Goal: Information Seeking & Learning: Understand process/instructions

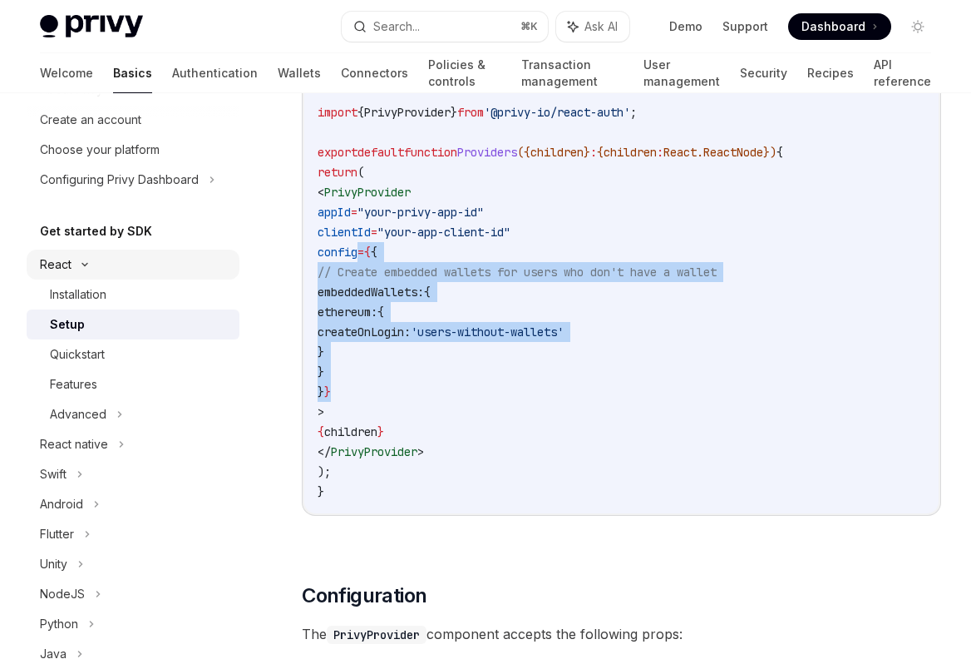
scroll to position [98, 0]
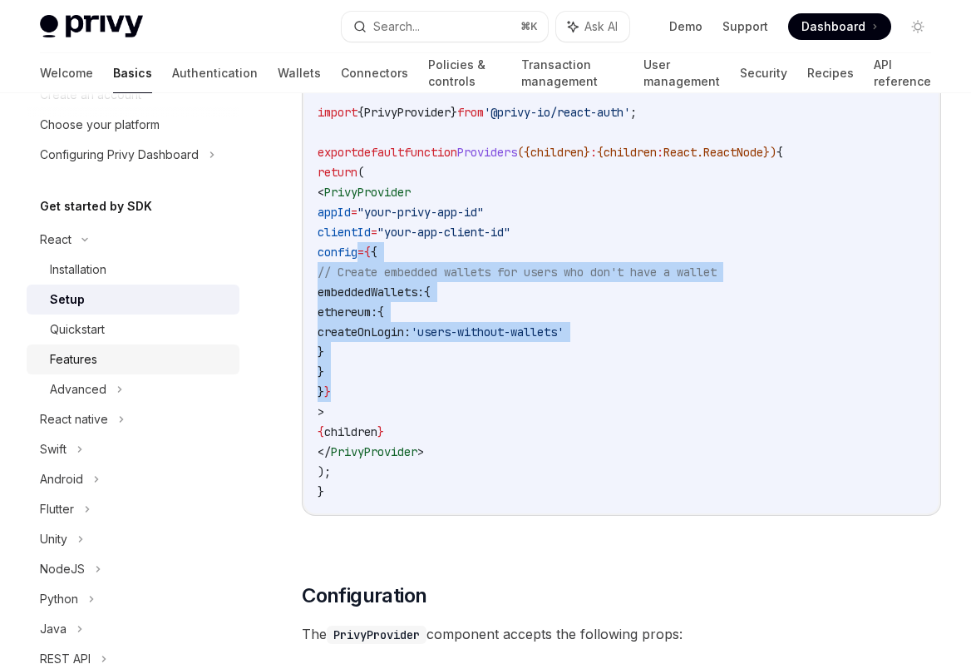
click at [111, 362] on div "Features" at bounding box center [140, 359] width 180 height 20
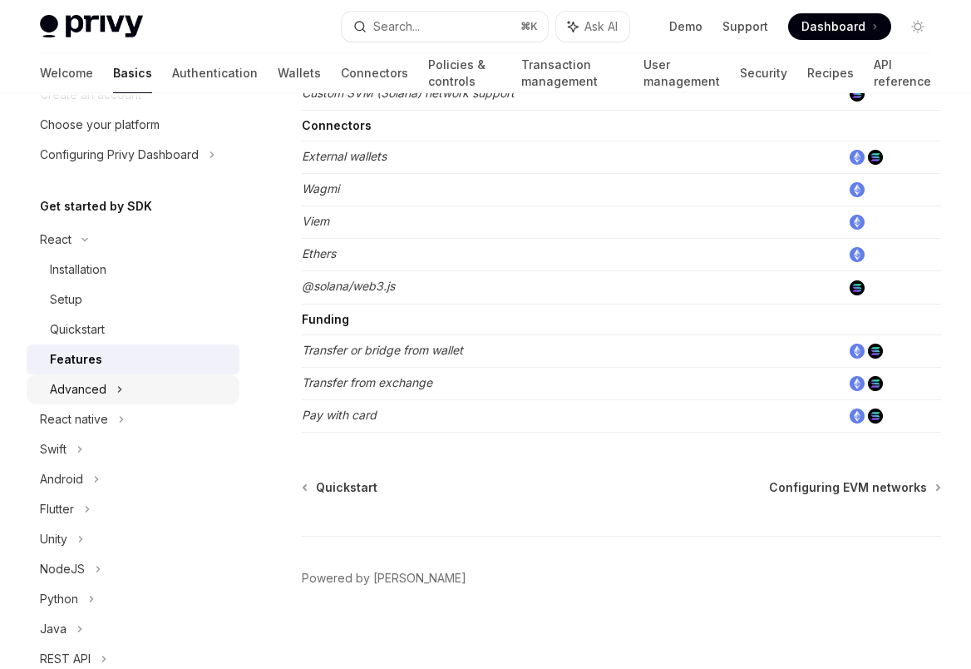
scroll to position [101, 0]
click at [117, 388] on icon at bounding box center [119, 387] width 7 height 20
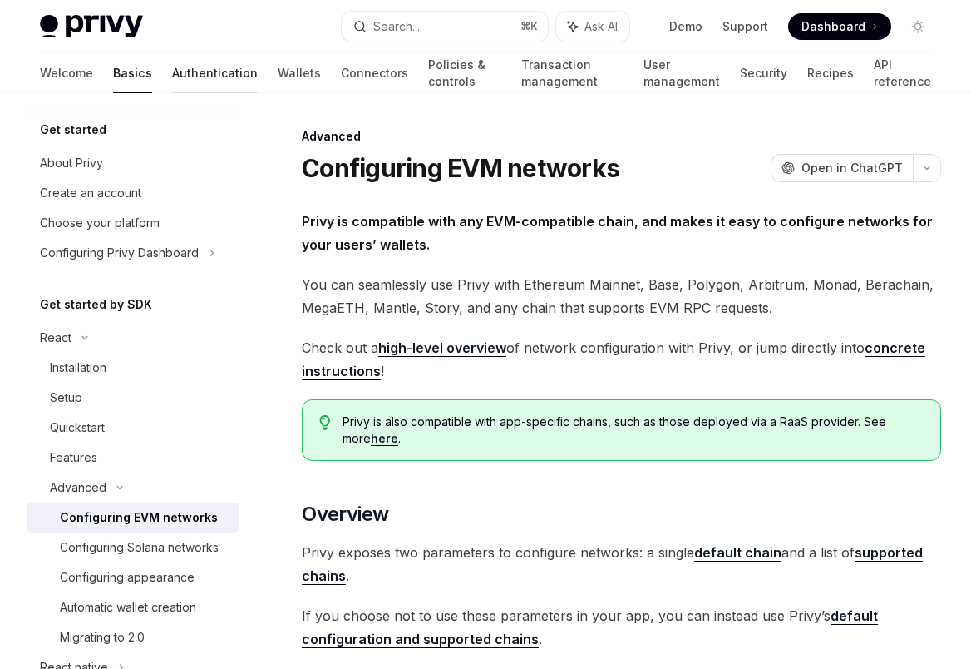
click at [172, 79] on link "Authentication" at bounding box center [215, 73] width 86 height 40
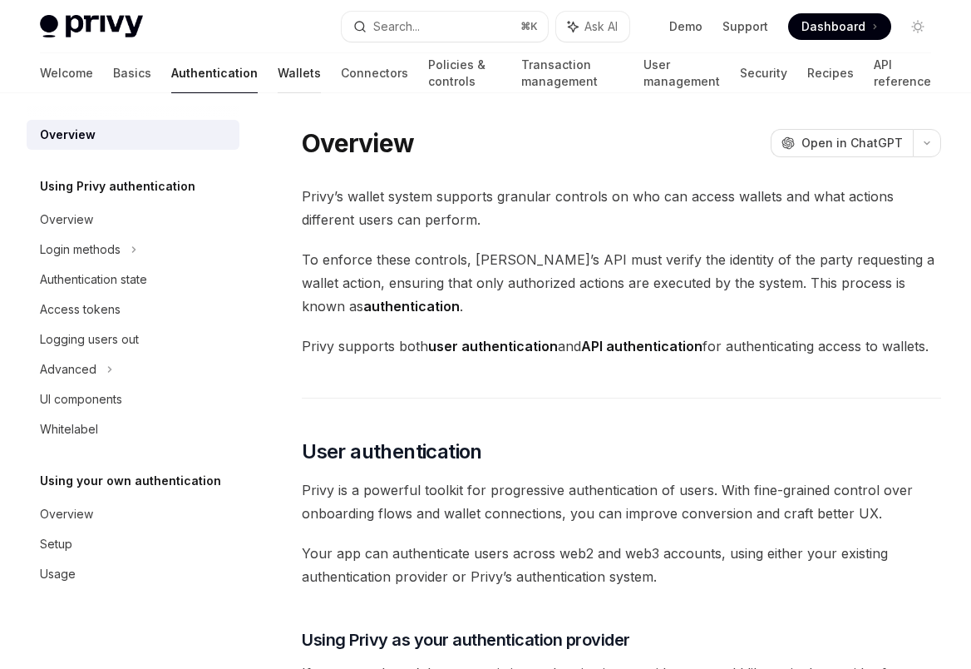
click at [278, 83] on link "Wallets" at bounding box center [299, 73] width 43 height 40
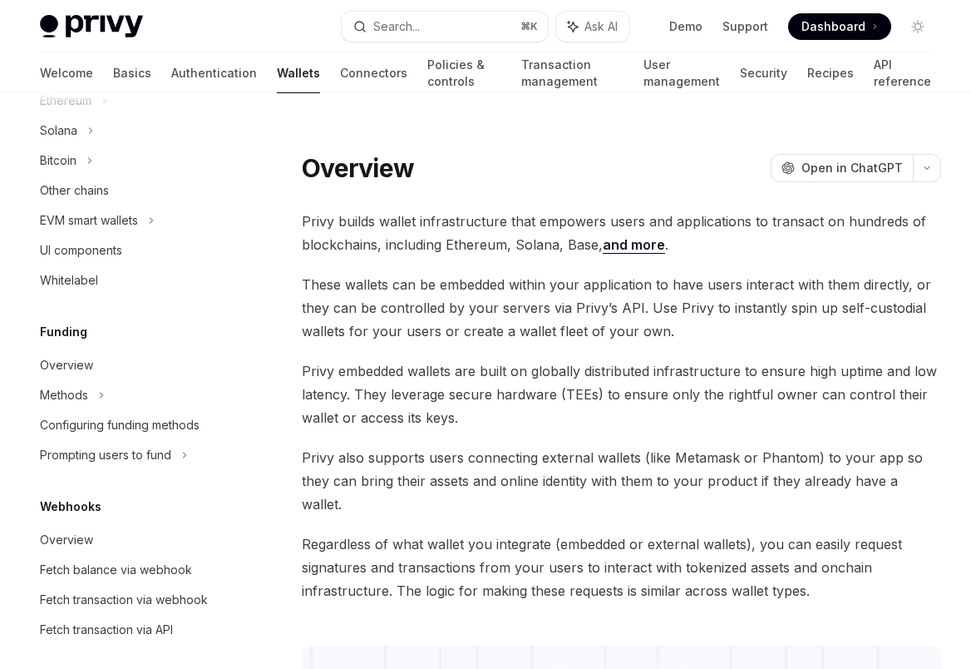
scroll to position [462, 0]
click at [136, 370] on div "Overview" at bounding box center [135, 364] width 190 height 20
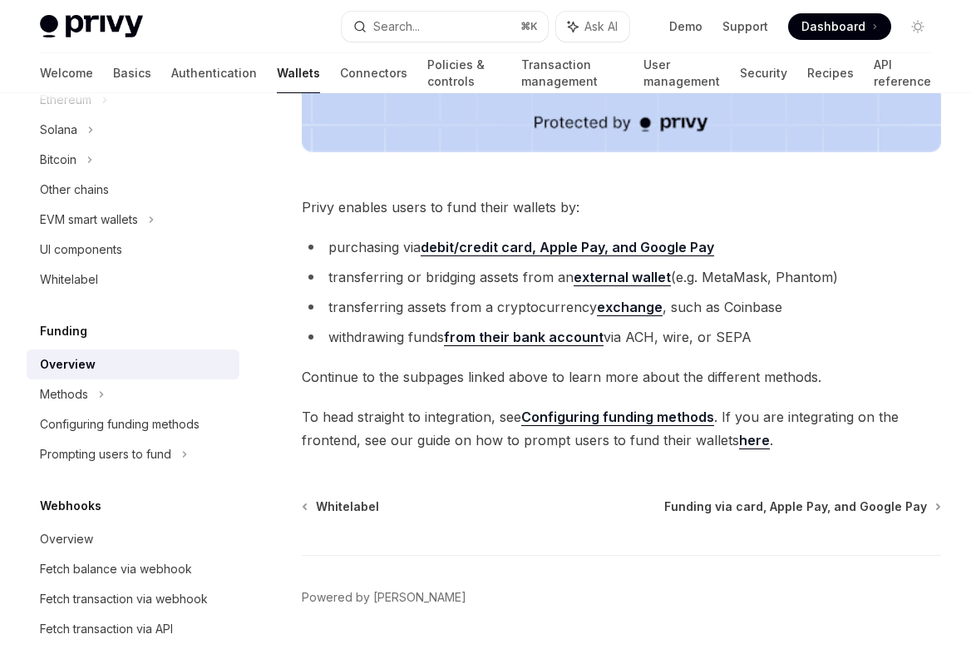
scroll to position [669, 0]
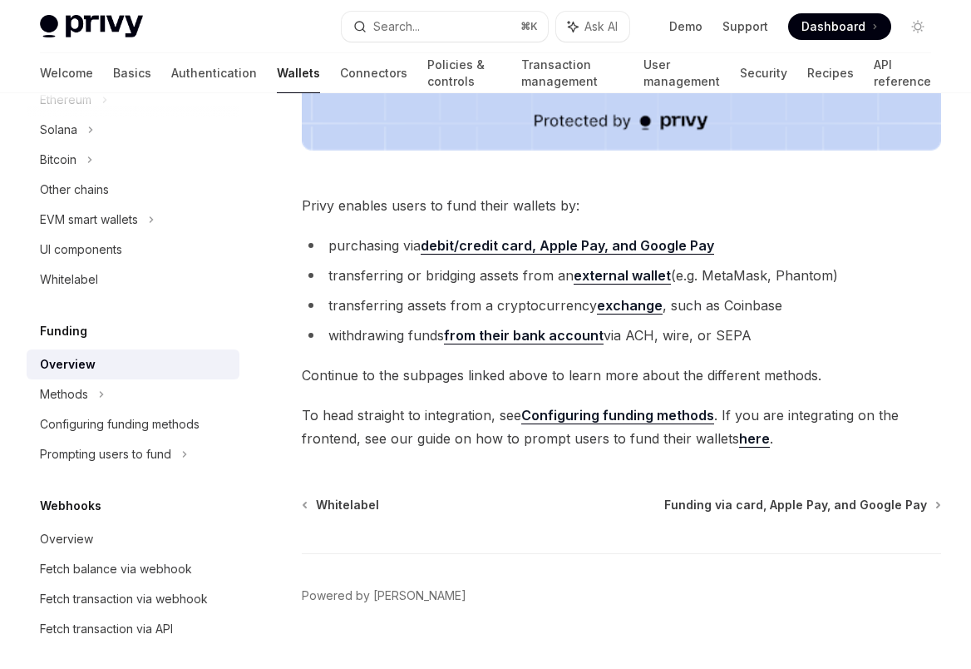
click at [750, 446] on link "here" at bounding box center [754, 438] width 31 height 17
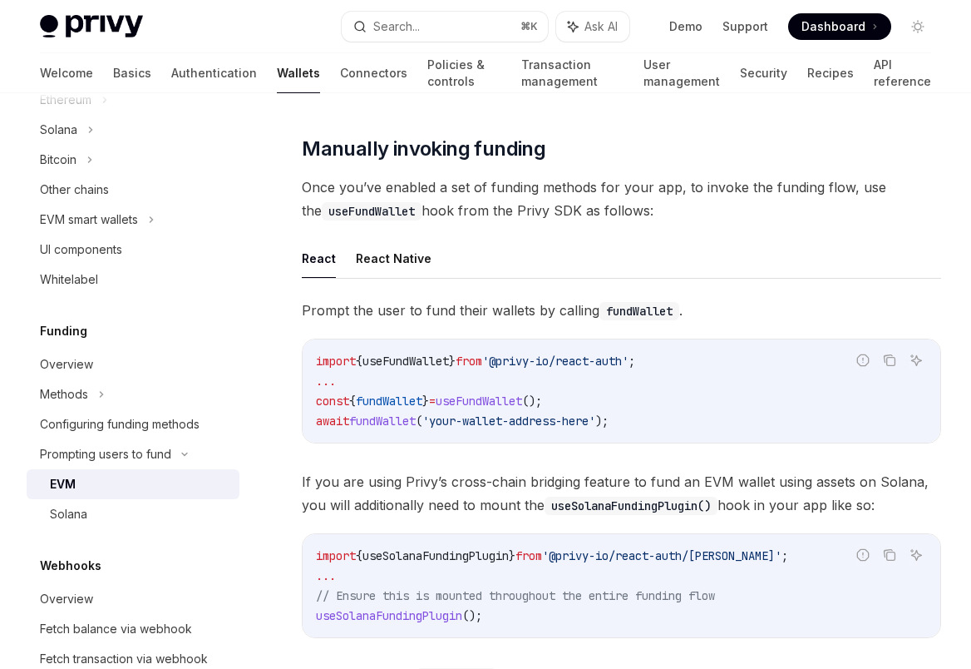
scroll to position [450, 0]
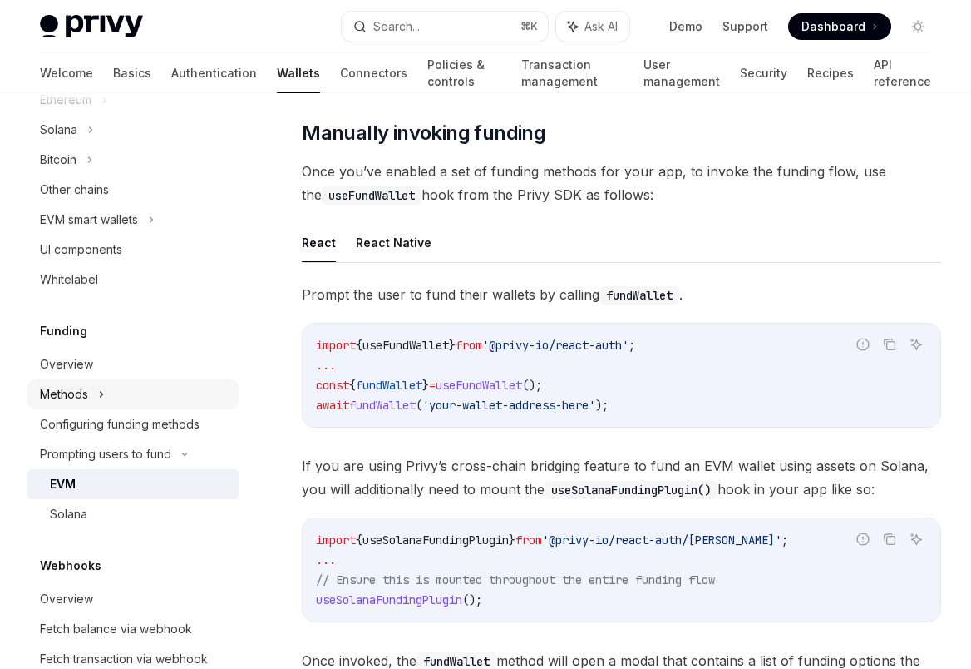
click at [80, 393] on div "Methods" at bounding box center [64, 394] width 48 height 20
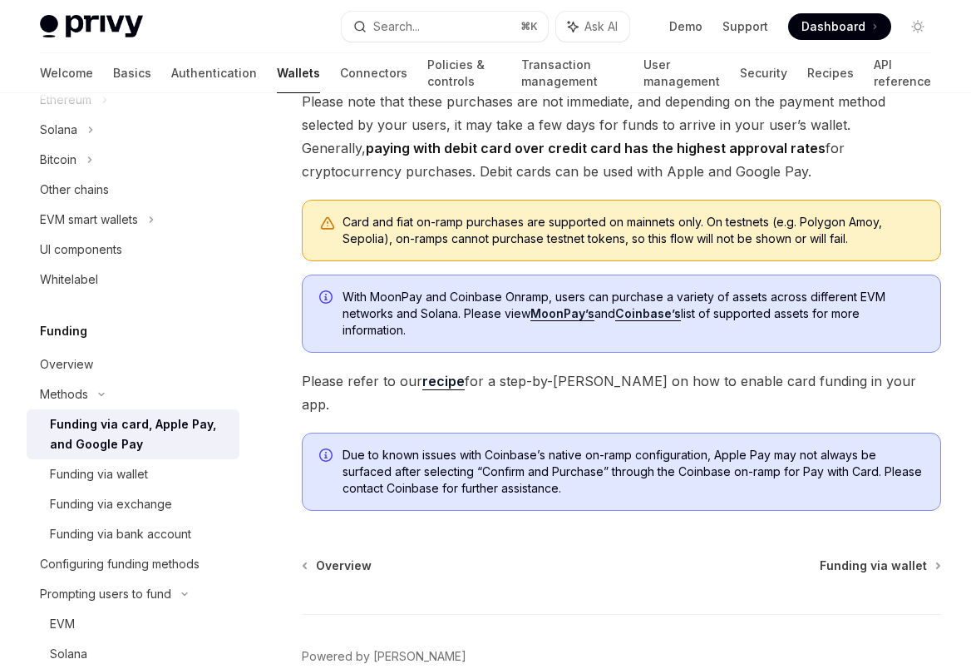
scroll to position [347, 0]
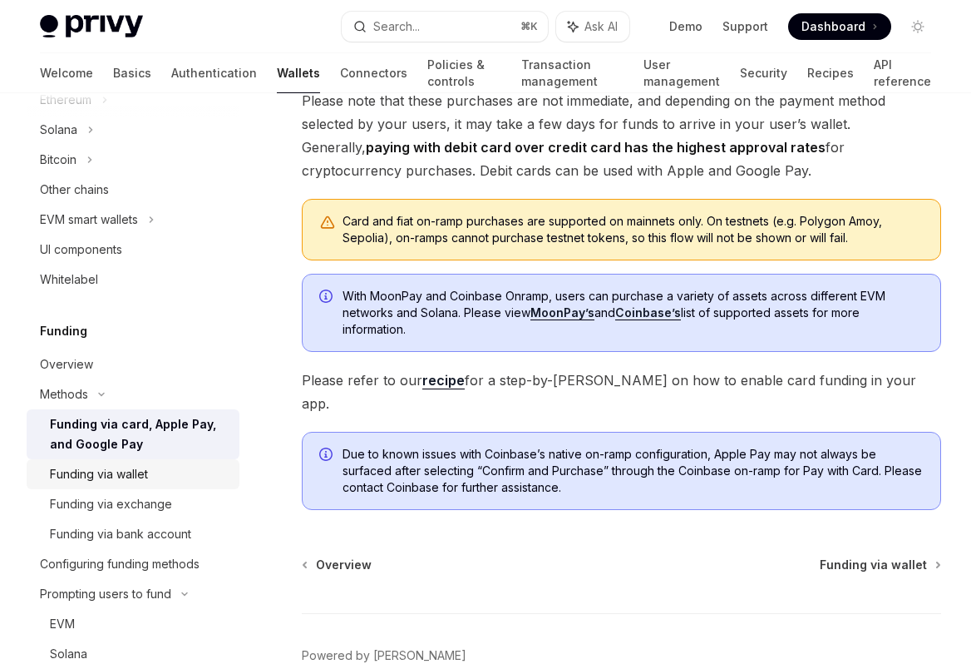
click at [102, 474] on div "Funding via wallet" at bounding box center [99, 474] width 98 height 20
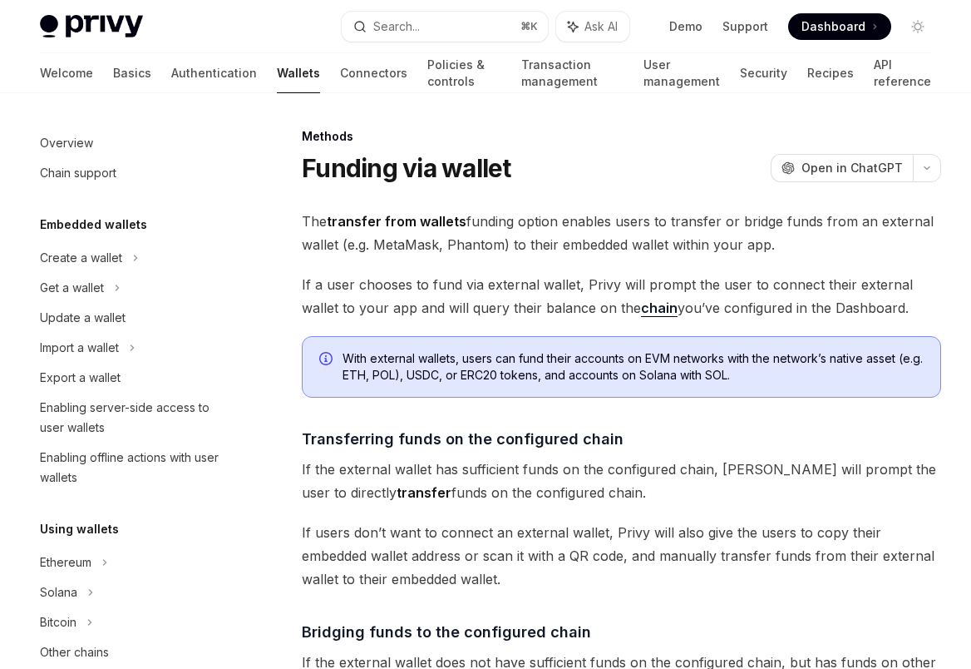
scroll to position [511, 0]
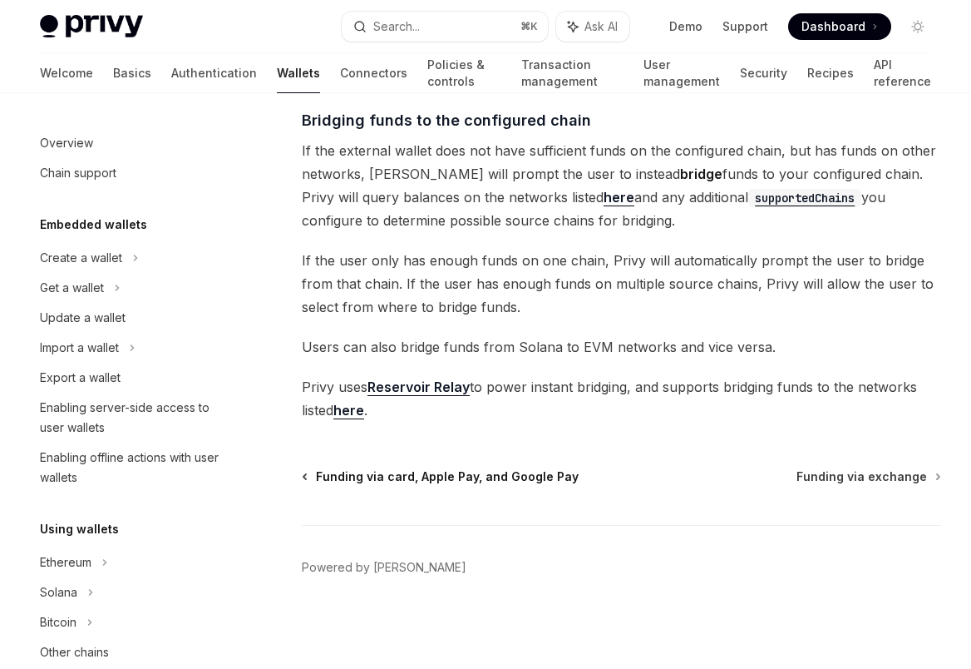
click at [349, 480] on span "Funding via card, Apple Pay, and Google Pay" at bounding box center [447, 476] width 263 height 17
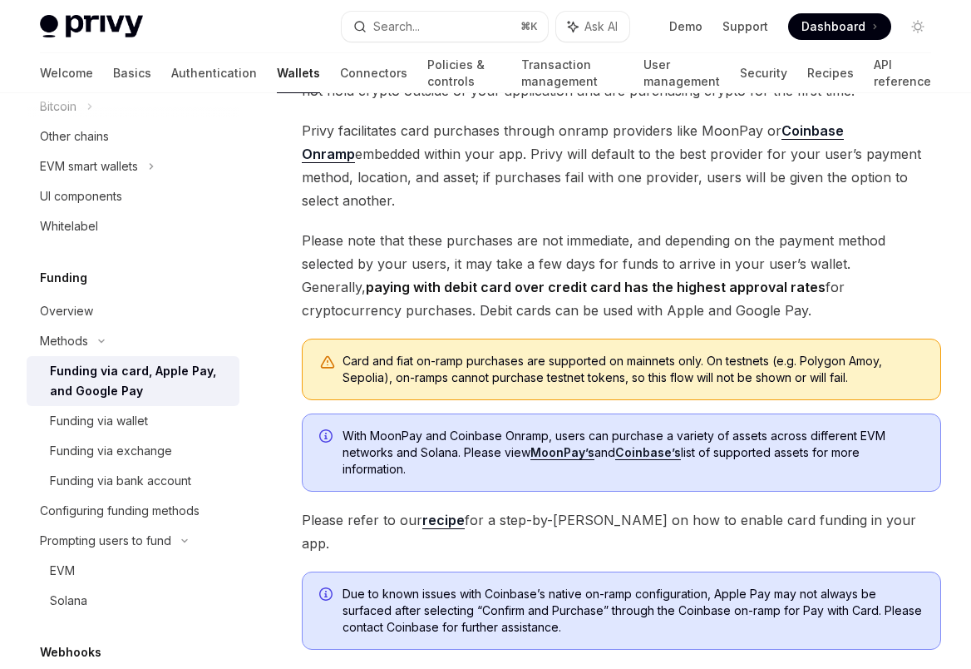
scroll to position [412, 0]
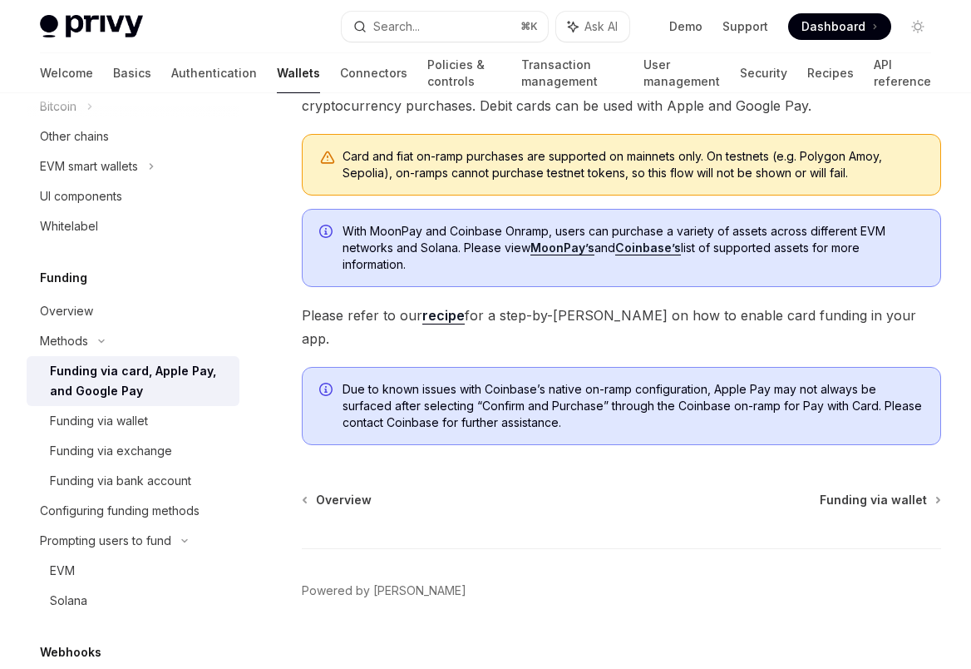
click at [436, 317] on link "recipe" at bounding box center [443, 315] width 42 height 17
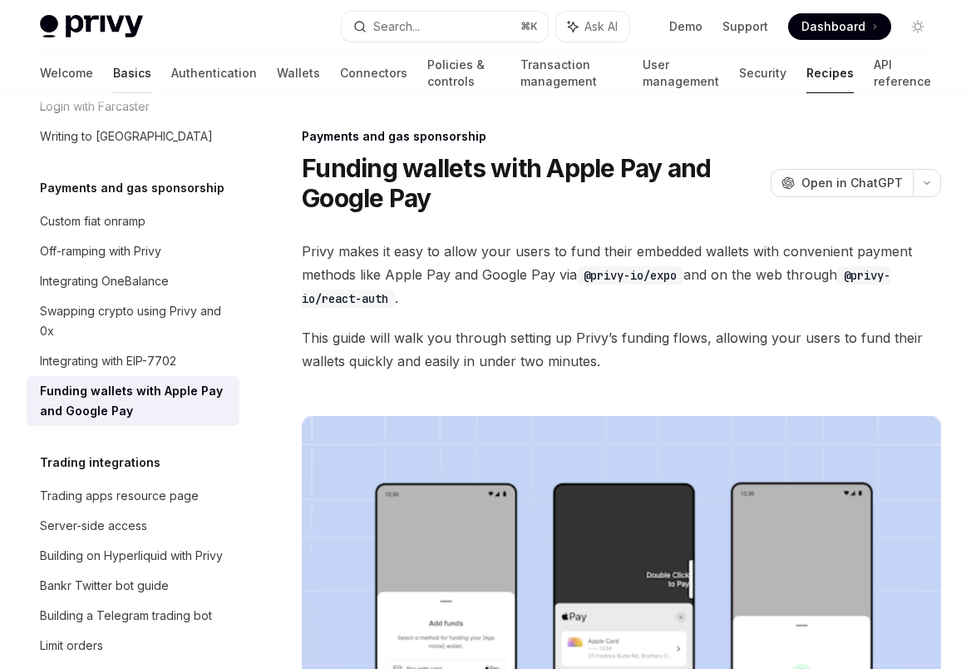
click at [113, 70] on link "Basics" at bounding box center [132, 73] width 38 height 40
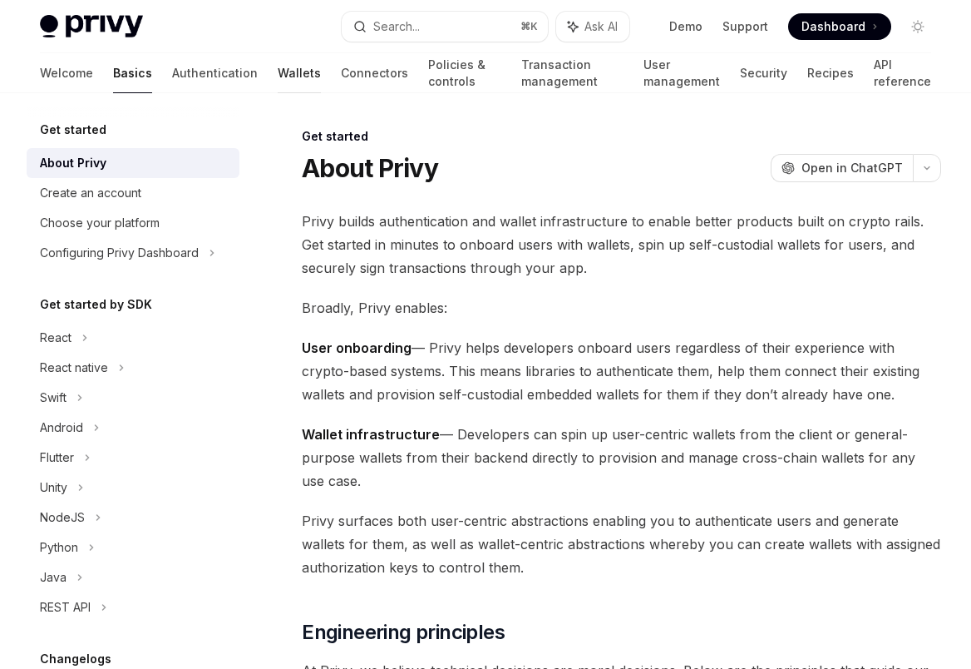
click at [278, 72] on link "Wallets" at bounding box center [299, 73] width 43 height 40
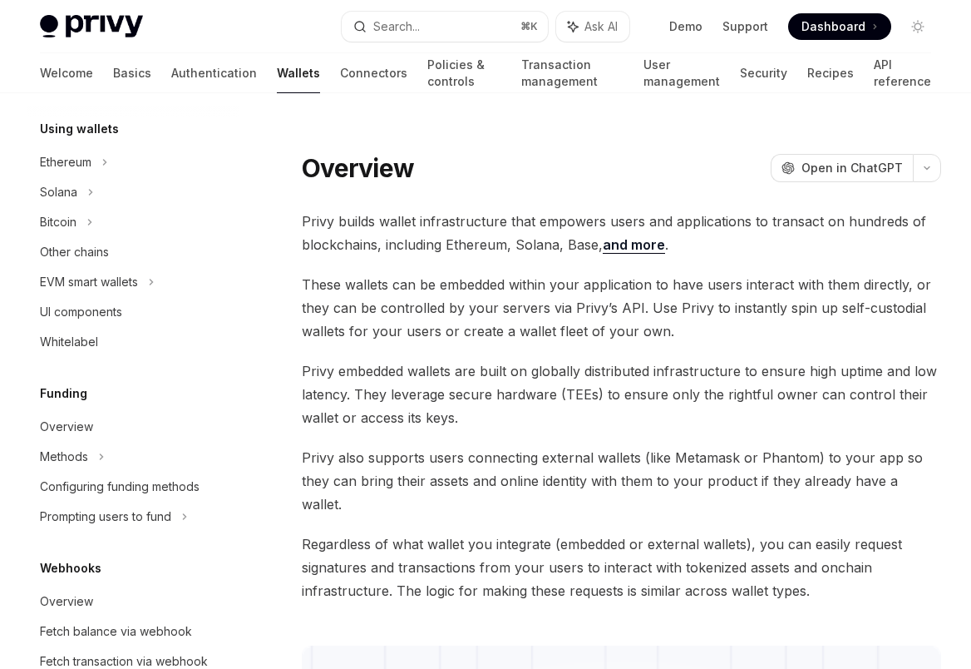
scroll to position [401, 0]
click at [101, 423] on div "Overview" at bounding box center [135, 426] width 190 height 20
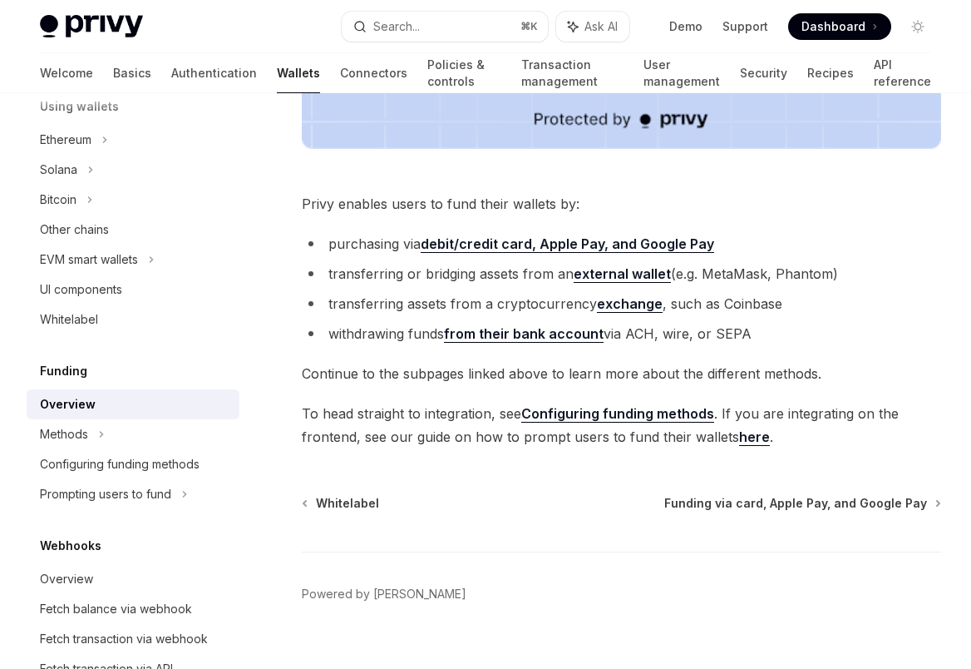
scroll to position [697, 0]
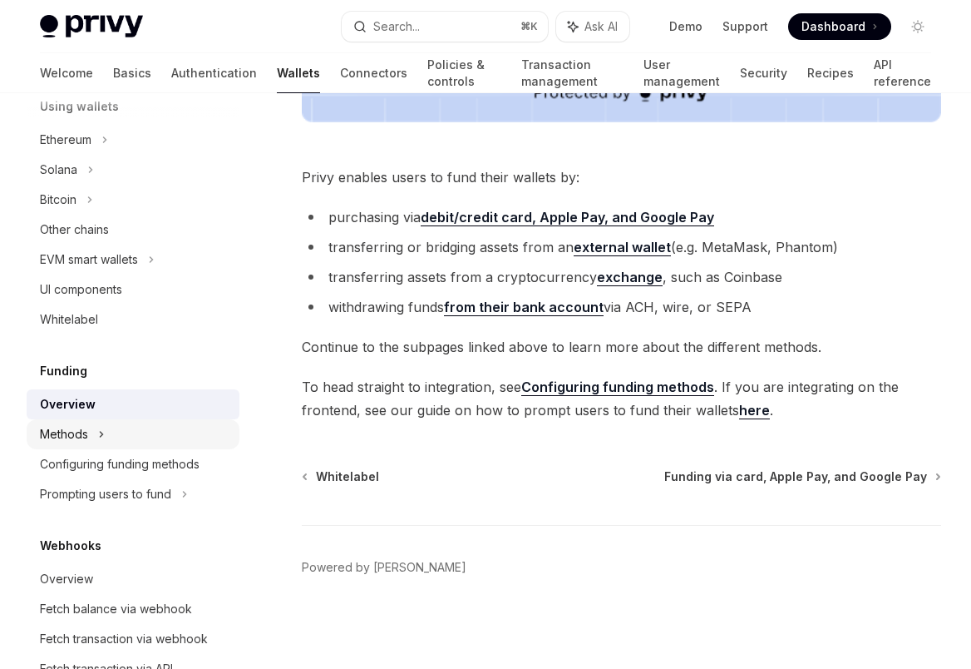
click at [63, 430] on div "Methods" at bounding box center [64, 434] width 48 height 20
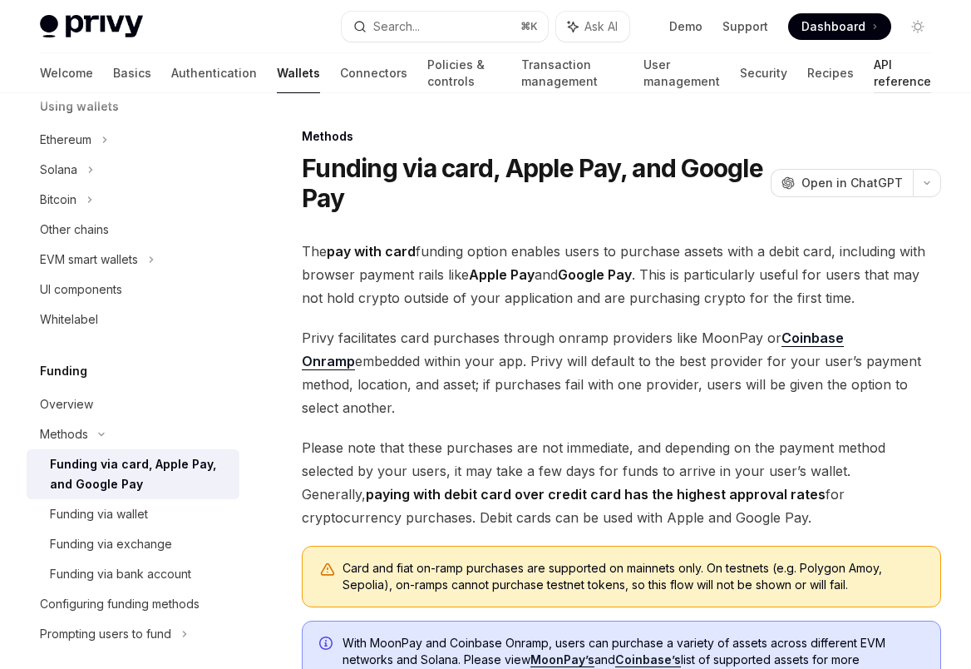
click at [874, 76] on link "API reference" at bounding box center [902, 73] width 57 height 40
type textarea "*"
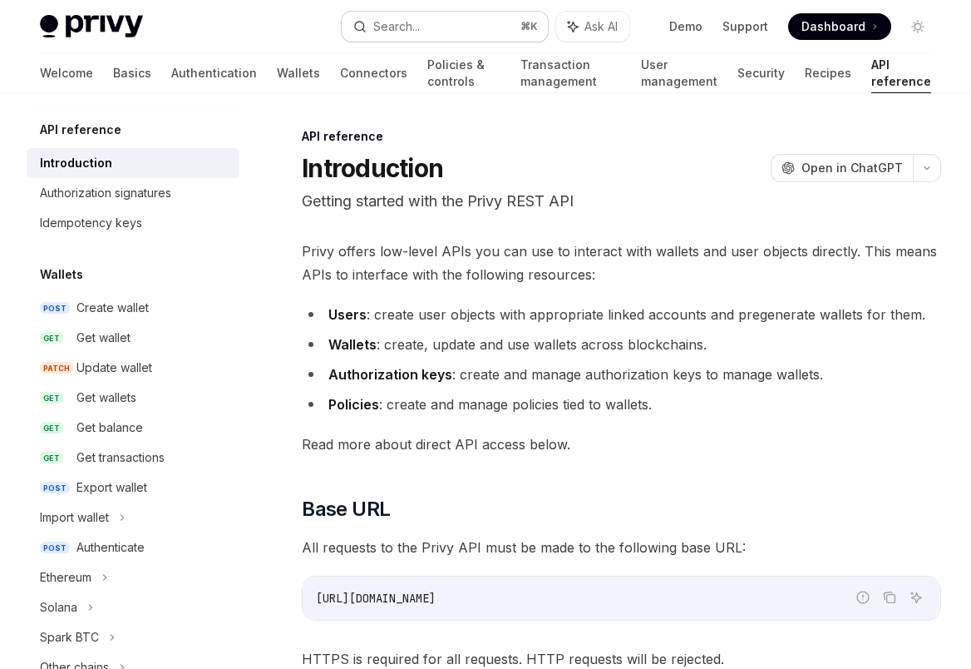
click at [426, 22] on button "Search... ⌘ K" at bounding box center [445, 27] width 207 height 30
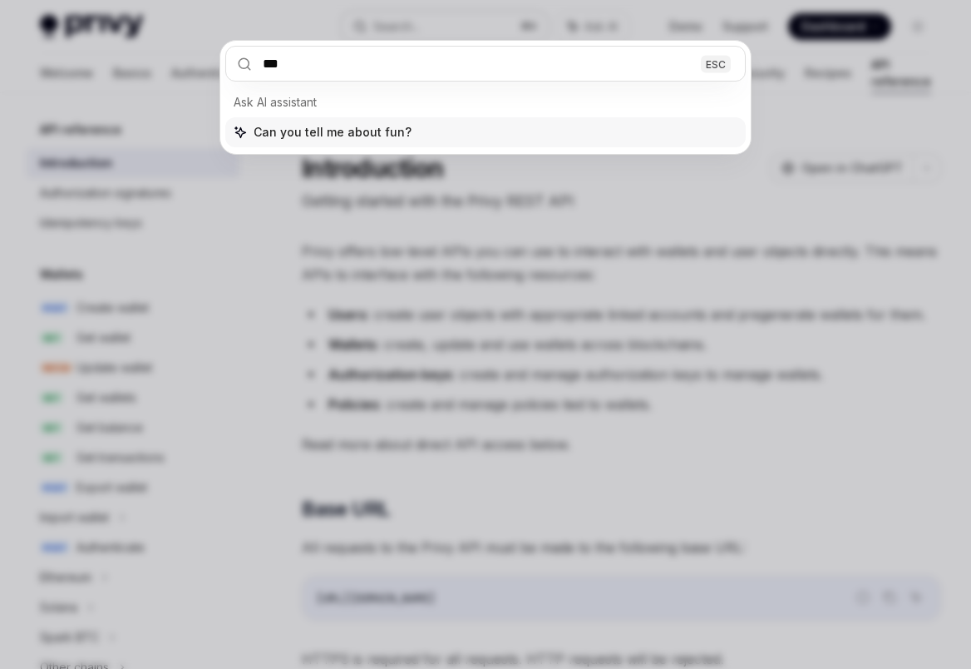
type input "****"
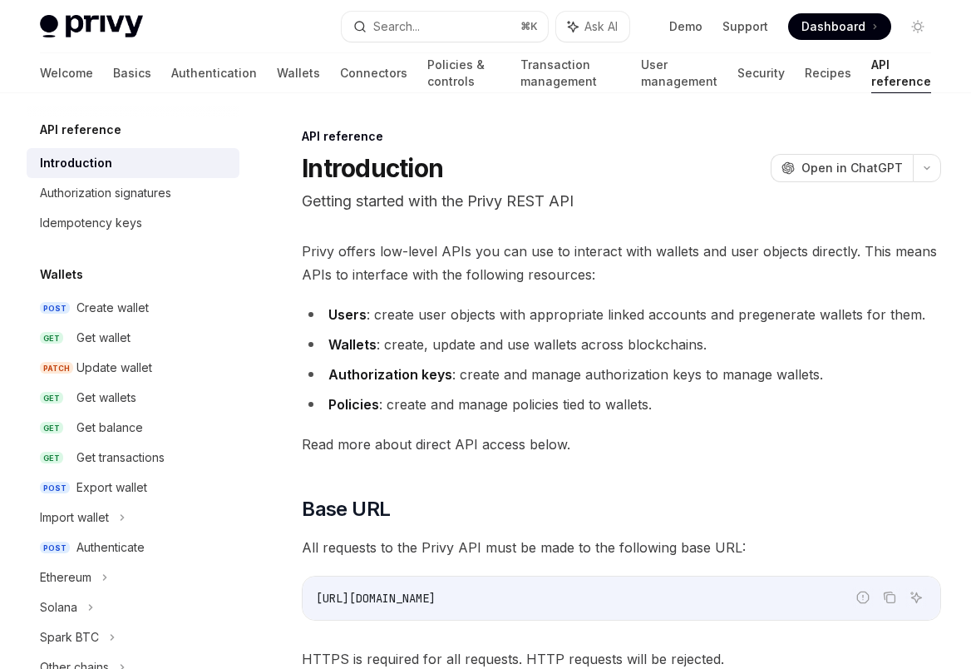
type textarea "*"
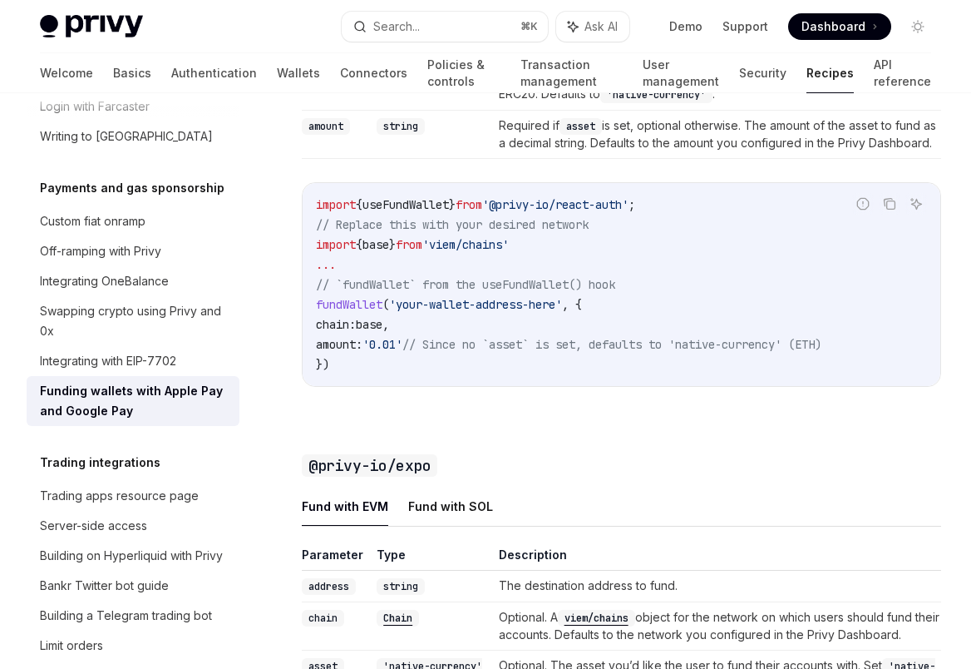
scroll to position [1446, 0]
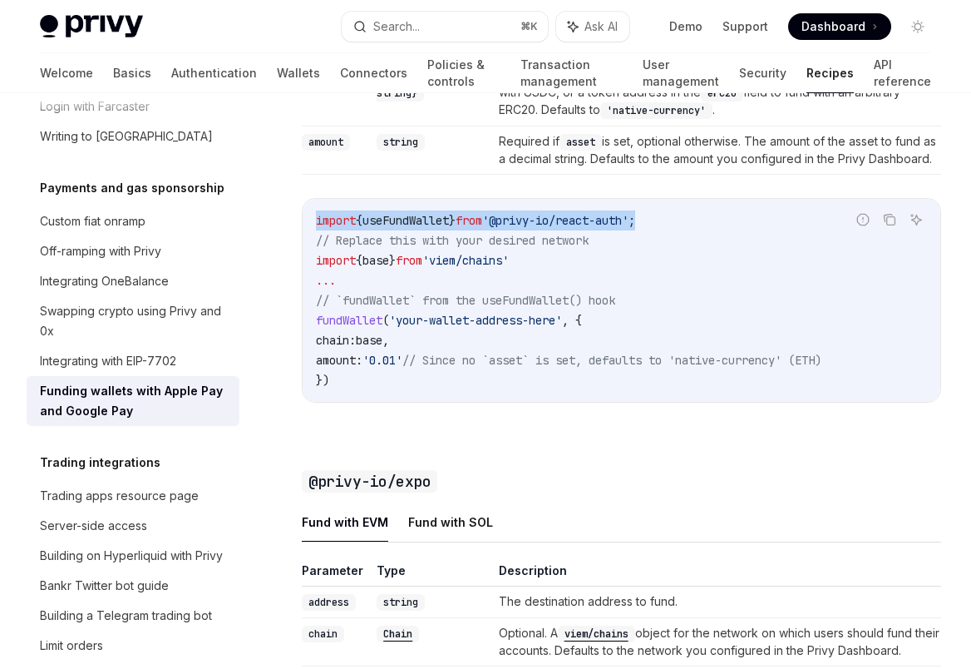
drag, startPoint x: 670, startPoint y: 234, endPoint x: 311, endPoint y: 234, distance: 359.2
click at [311, 234] on div "import { useFundWallet } from '@privy-io/react-auth' ; // Replace this with you…" at bounding box center [622, 300] width 638 height 203
copy span "import { useFundWallet } from '@privy-io/react-auth' ;"
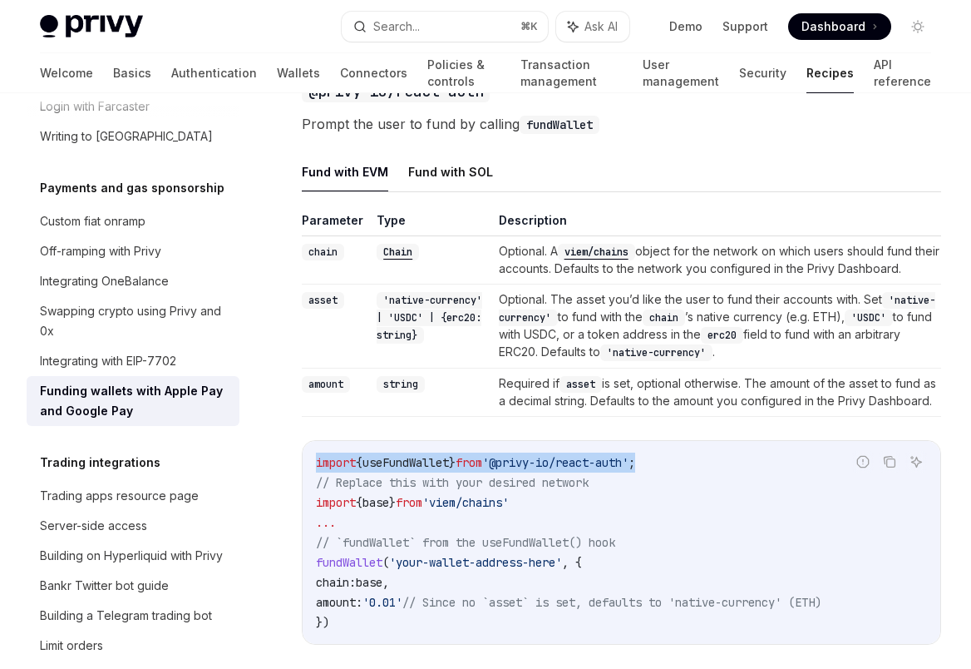
scroll to position [1198, 0]
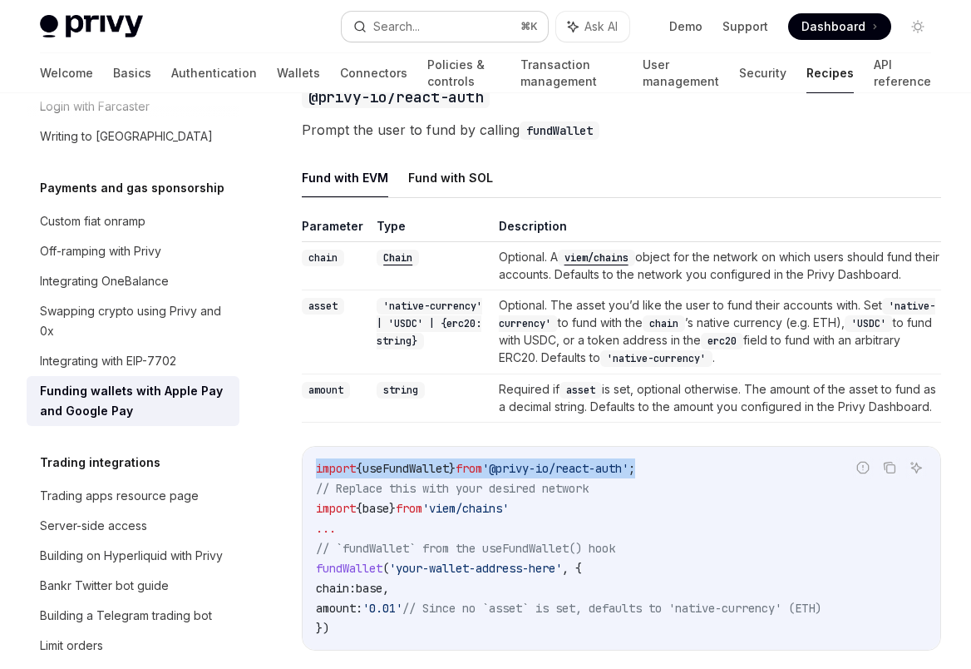
click at [427, 26] on button "Search... ⌘ K" at bounding box center [445, 27] width 207 height 30
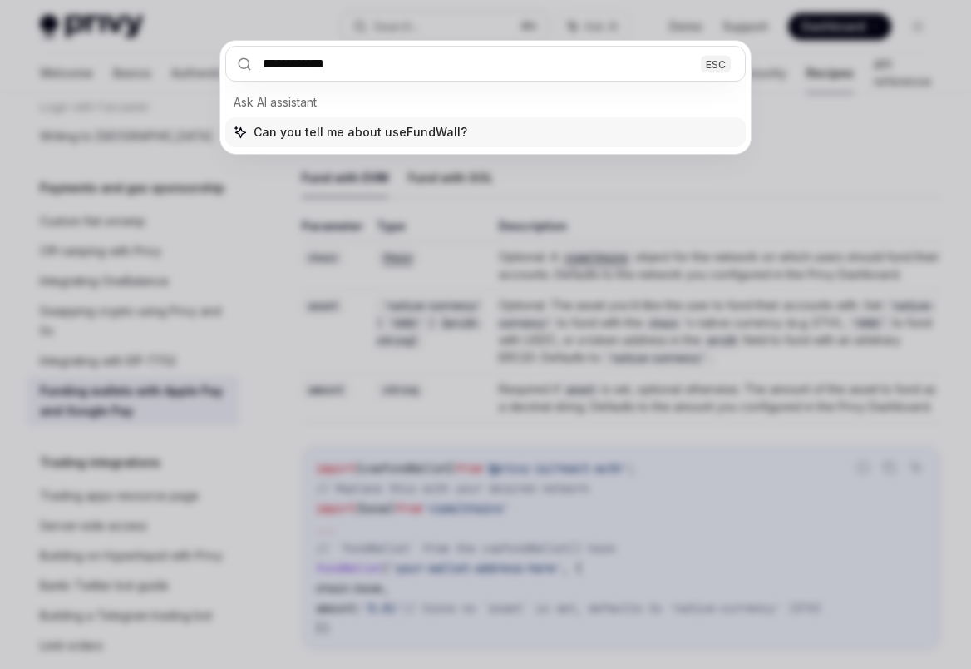
type input "**********"
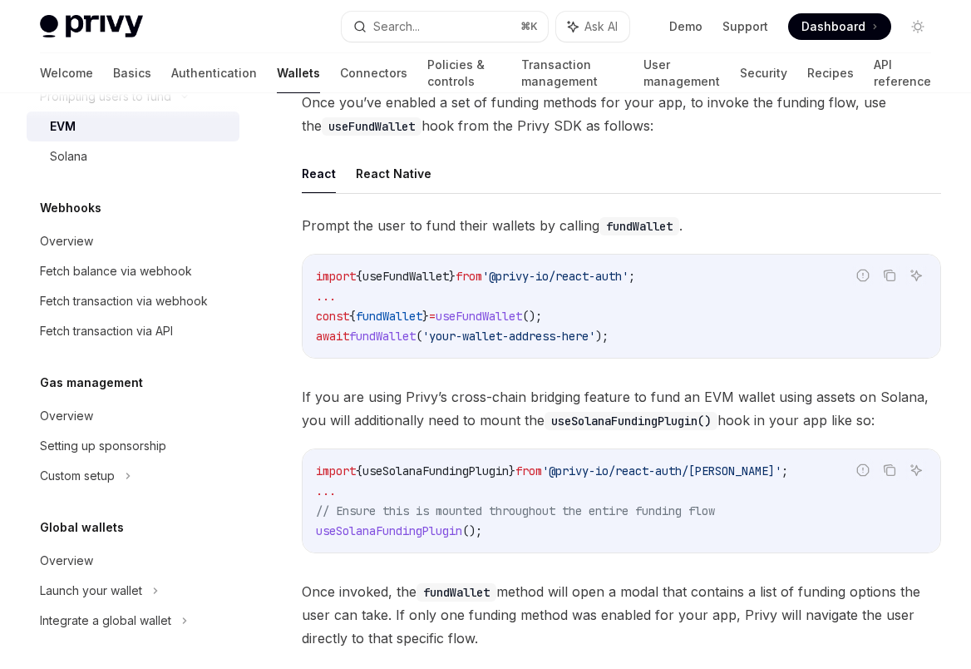
scroll to position [519, 0]
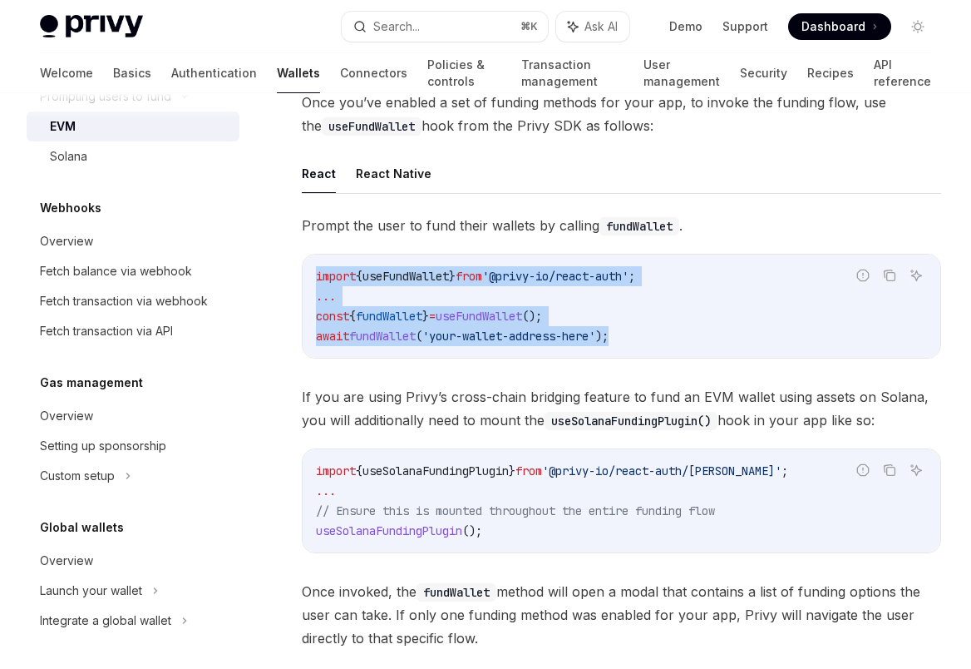
drag, startPoint x: 632, startPoint y: 336, endPoint x: 306, endPoint y: 263, distance: 334.1
click at [306, 263] on div "import { useFundWallet } from '@privy-io/react-auth' ; ... const { fundWallet }…" at bounding box center [622, 305] width 638 height 103
copy code "import { useFundWallet } from '@privy-io/react-auth' ; ... const { fundWallet }…"
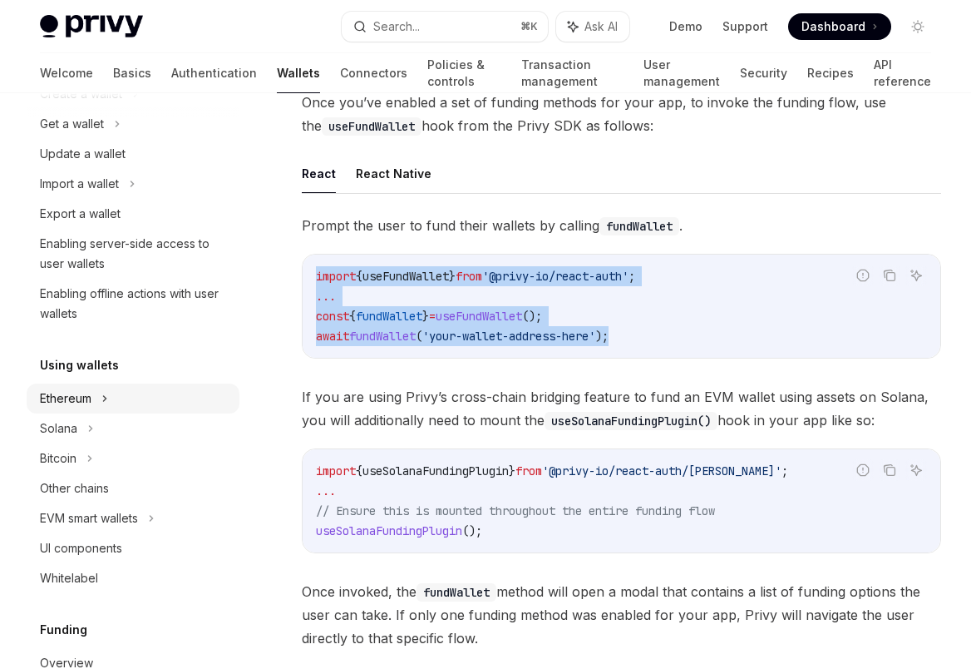
scroll to position [165, 0]
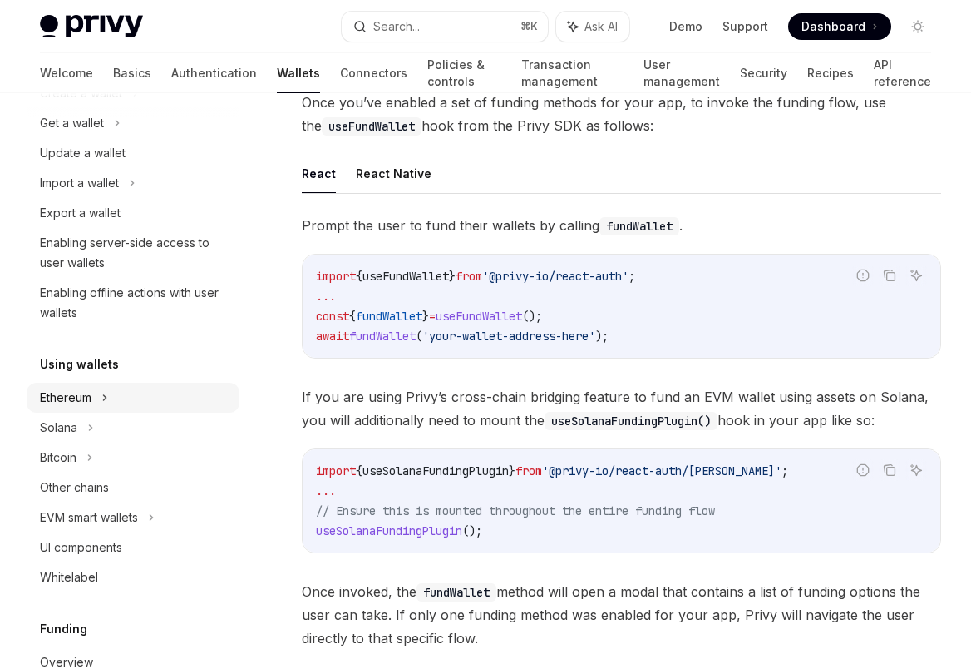
click at [86, 400] on div "Ethereum" at bounding box center [66, 397] width 52 height 20
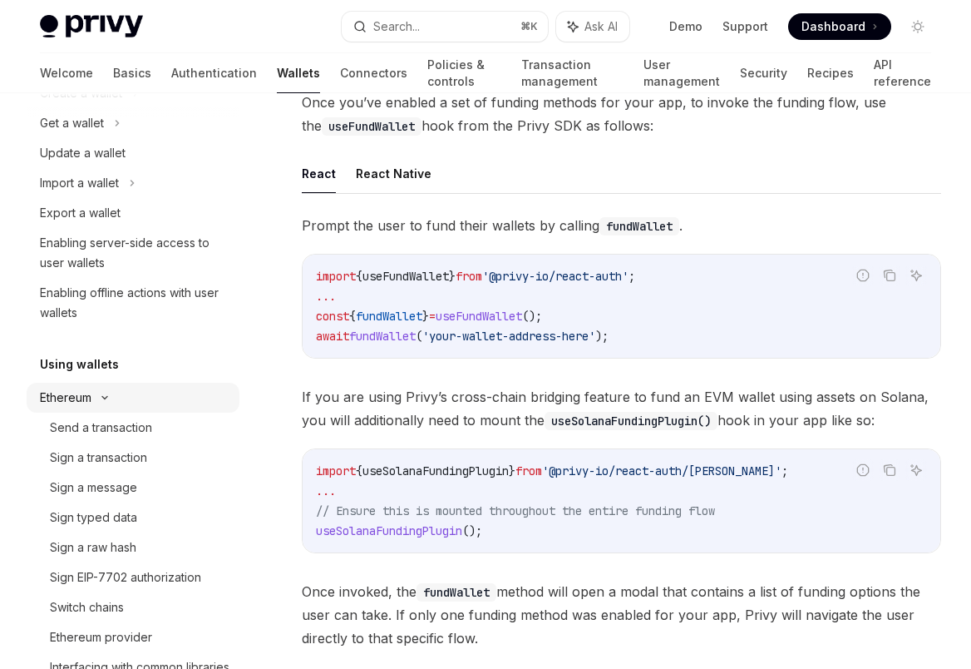
type textarea "*"
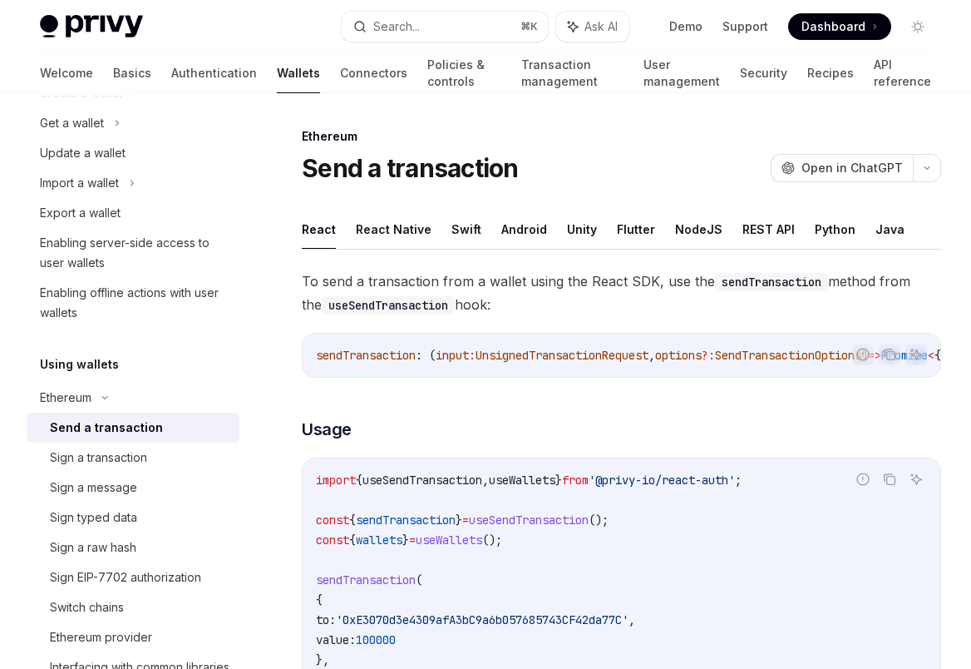
click at [88, 422] on div "Send a transaction" at bounding box center [106, 427] width 113 height 20
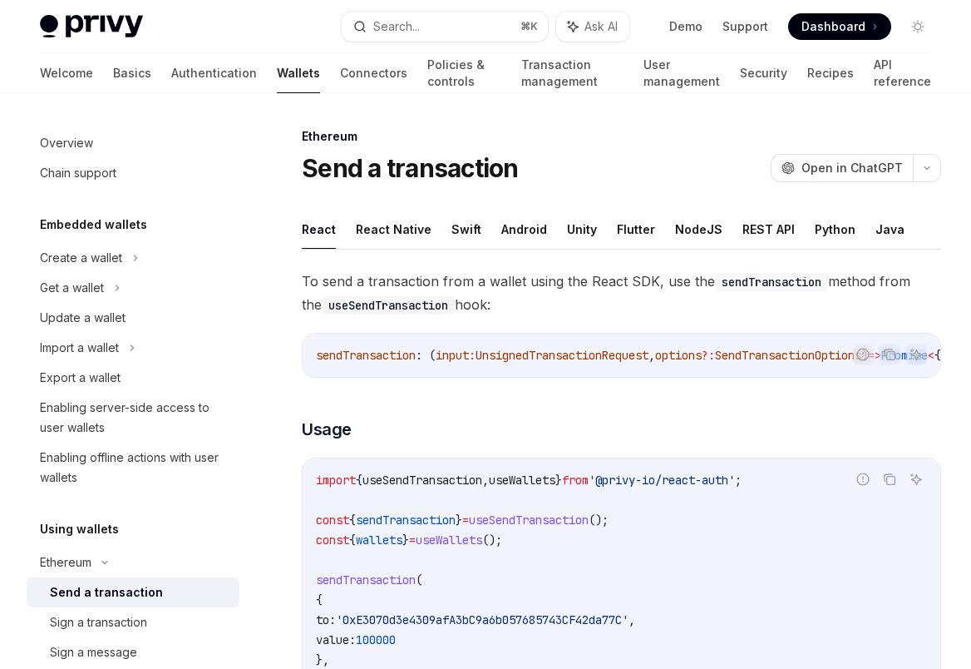
scroll to position [81, 0]
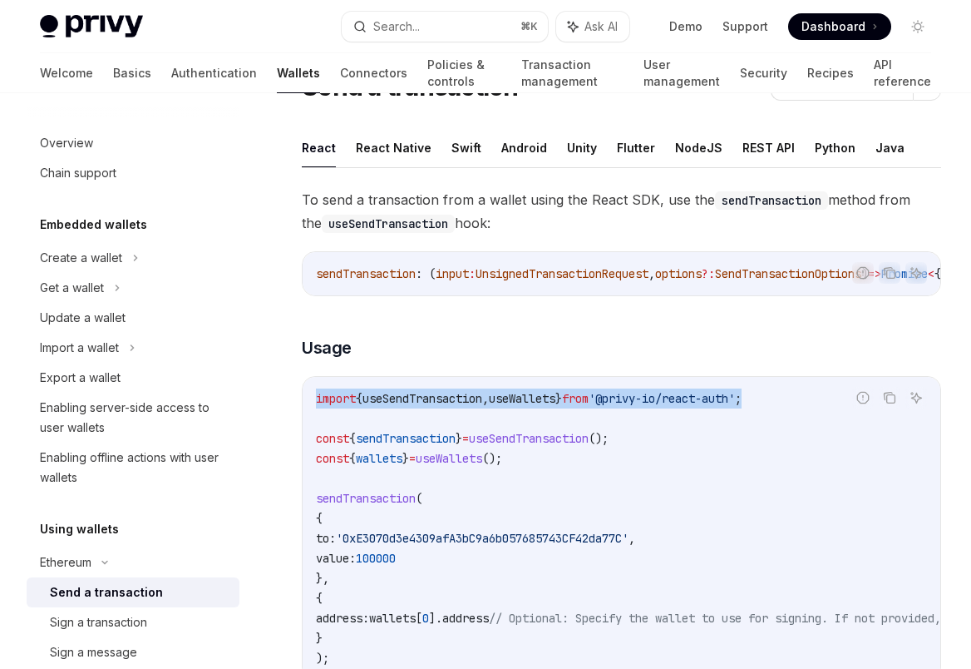
drag, startPoint x: 794, startPoint y: 402, endPoint x: 291, endPoint y: 403, distance: 503.1
copy span "import { useSendTransaction , useWallets } from '@privy-io/react-auth' ;"
